Goal: Feedback & Contribution: Submit feedback/report problem

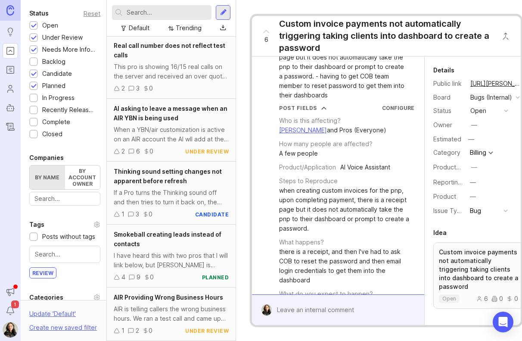
scroll to position [88, 0]
drag, startPoint x: 145, startPoint y: 241, endPoint x: 176, endPoint y: 252, distance: 33.4
click at [145, 241] on div "Smokeball creating leads instead of contacts" at bounding box center [171, 239] width 115 height 19
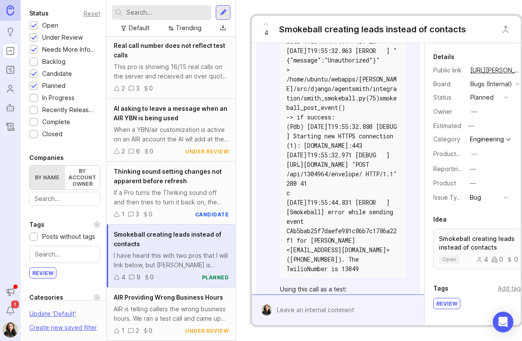
scroll to position [88, 0]
click at [166, 251] on div "I have heard this with two pros that I will link below, but [PERSON_NAME] is cr…" at bounding box center [171, 260] width 115 height 19
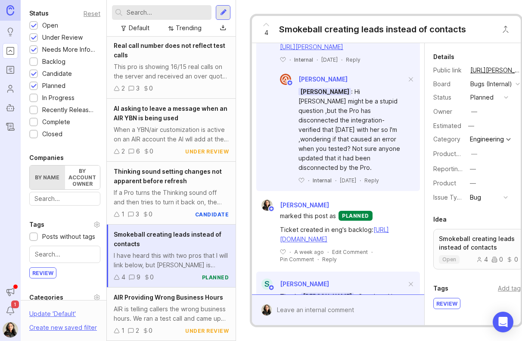
click at [522, 67] on button "copy icon" at bounding box center [530, 70] width 12 height 12
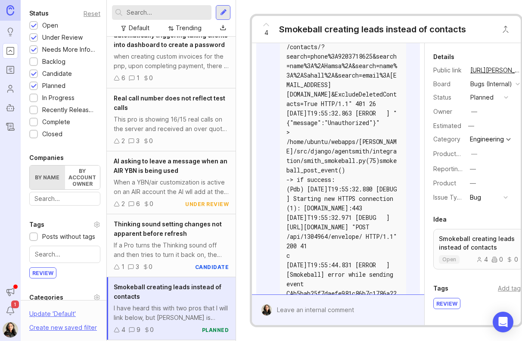
scroll to position [0, 0]
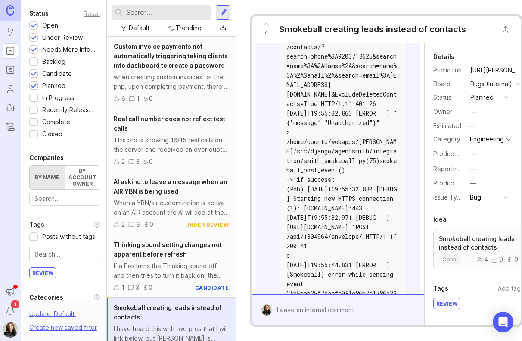
click at [196, 91] on div "when creating custom invoices for the pnp, upon completing payment, there is a …" at bounding box center [171, 81] width 115 height 19
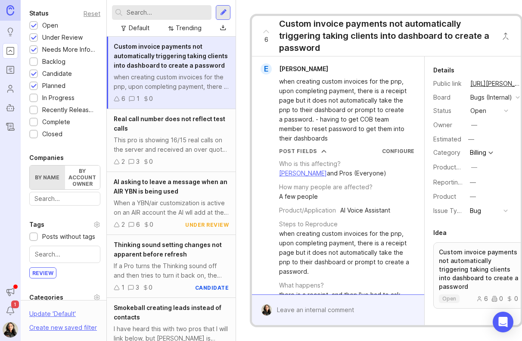
click at [167, 154] on div "This pro is showing 16/15 real calls on the server and received an over quota e…" at bounding box center [171, 144] width 115 height 19
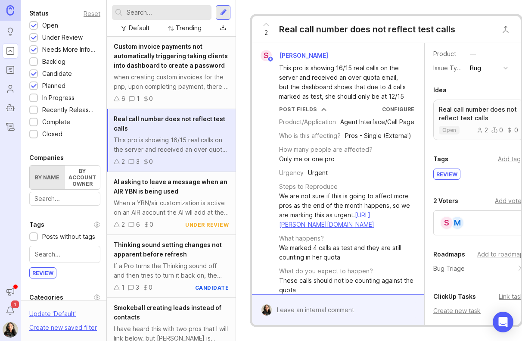
click at [170, 91] on div "when creating custom invoices for the pnp, upon completing payment, there is a …" at bounding box center [171, 81] width 115 height 19
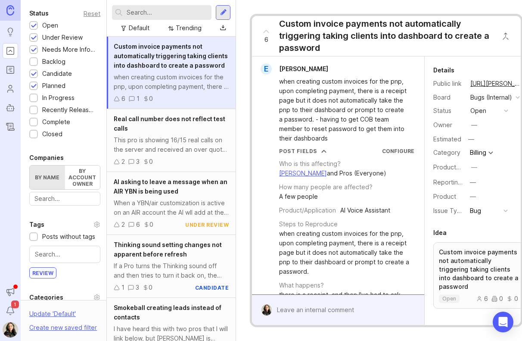
click at [178, 149] on div "This pro is showing 16/15 real calls on the server and received an over quota e…" at bounding box center [171, 144] width 115 height 19
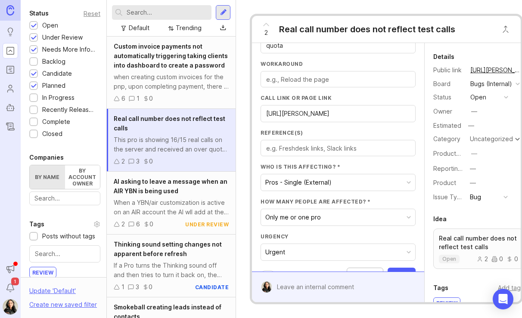
scroll to position [336, 0]
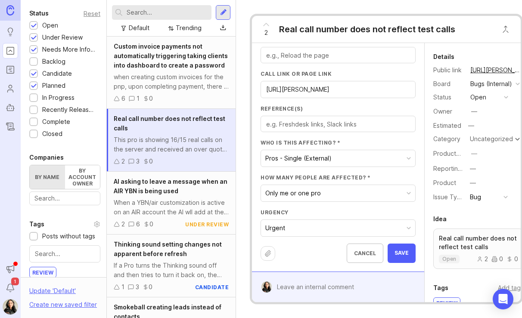
click at [319, 220] on button "Urgent" at bounding box center [338, 228] width 154 height 16
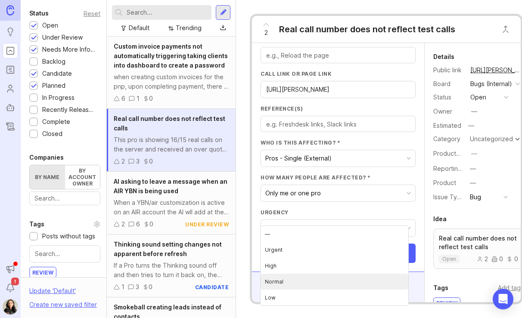
click at [279, 281] on li "Normal" at bounding box center [335, 282] width 148 height 16
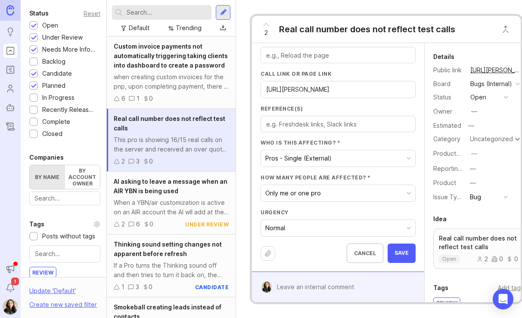
click at [396, 250] on span "Save" at bounding box center [402, 253] width 14 height 7
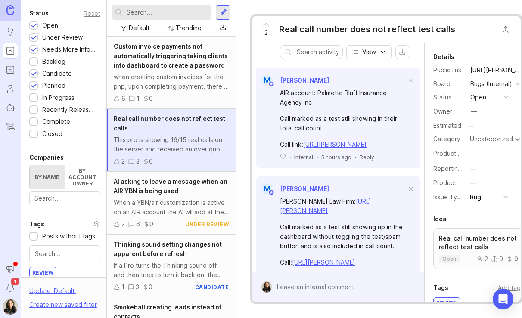
scroll to position [244, 0]
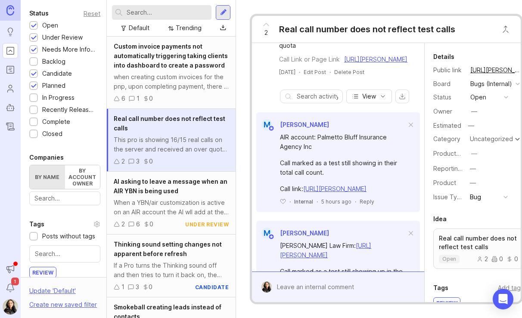
click at [296, 279] on div at bounding box center [344, 287] width 145 height 16
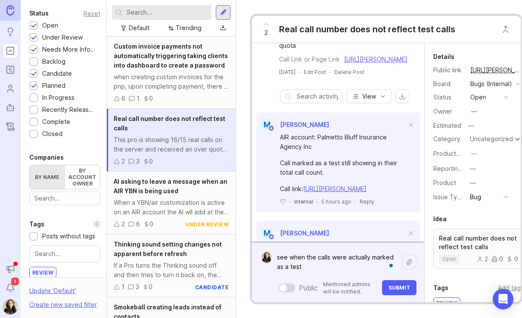
type textarea "see when the calls were actually marked as a test"
click at [398, 285] on span "Submit" at bounding box center [400, 288] width 22 height 6
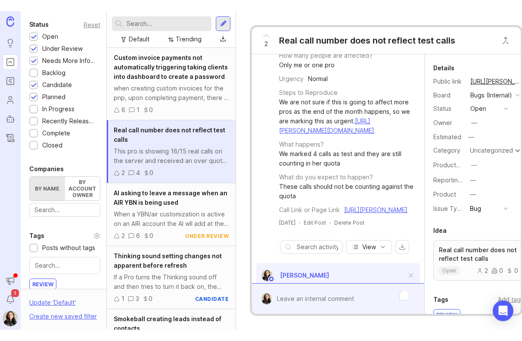
scroll to position [0, 0]
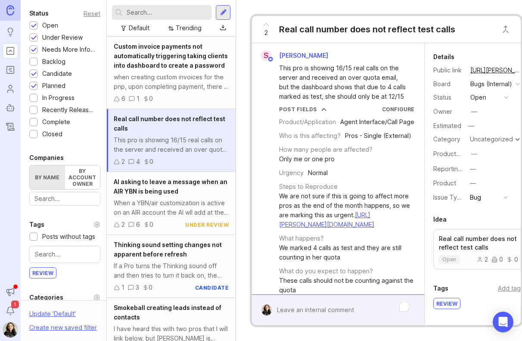
click at [522, 70] on button "copy icon" at bounding box center [530, 70] width 12 height 12
click at [183, 70] on div "Custom invoice payments not automatically triggering taking clients into dashbo…" at bounding box center [171, 56] width 115 height 28
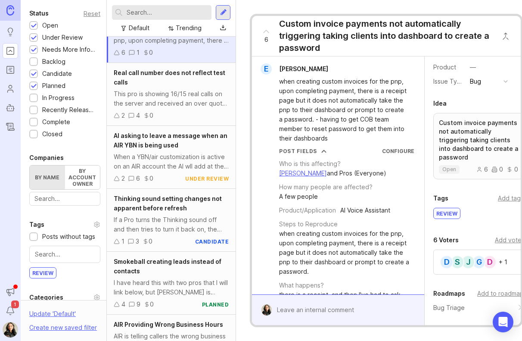
scroll to position [45, 0]
